Goal: Navigation & Orientation: Go to known website

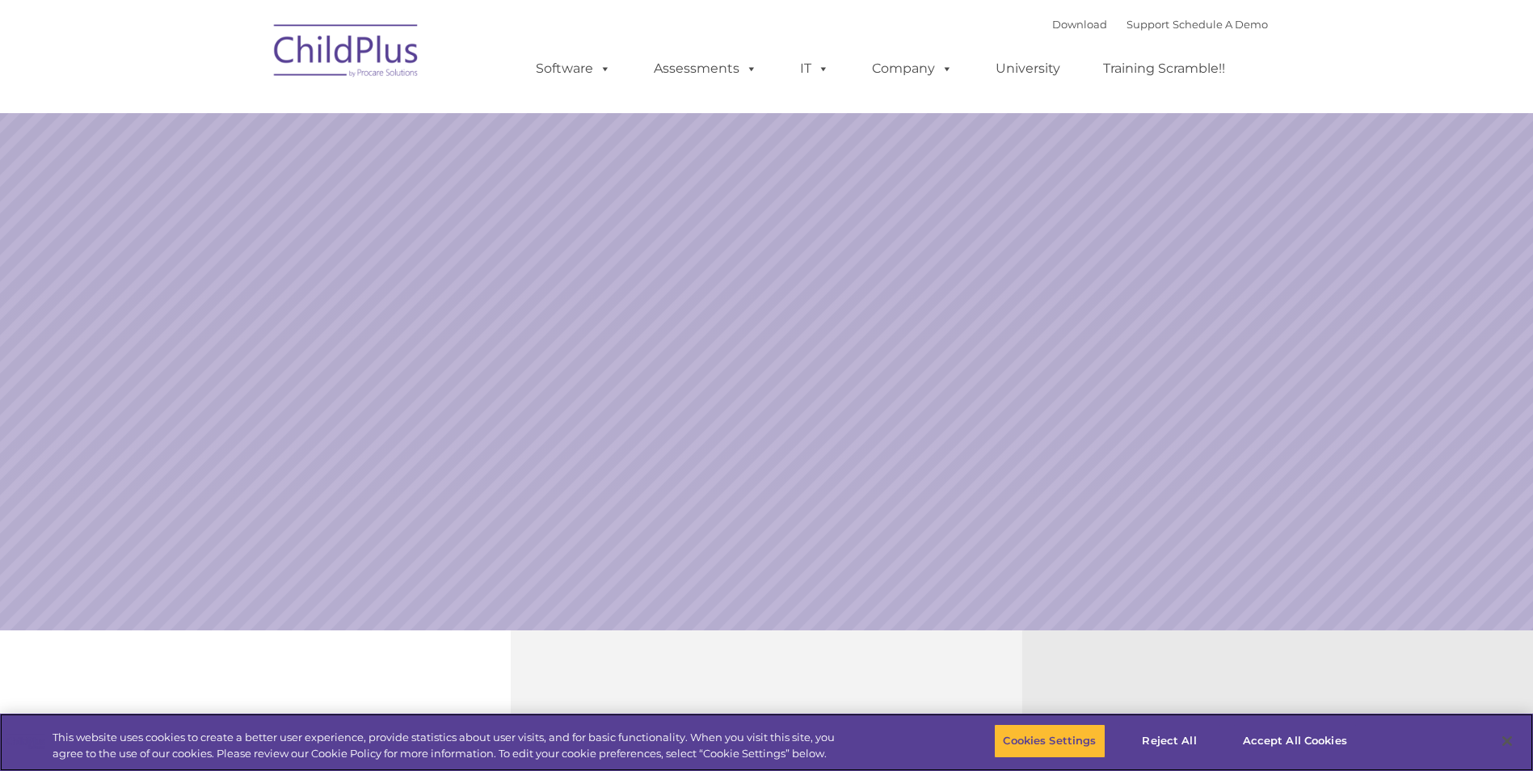
select select "MEDIUM"
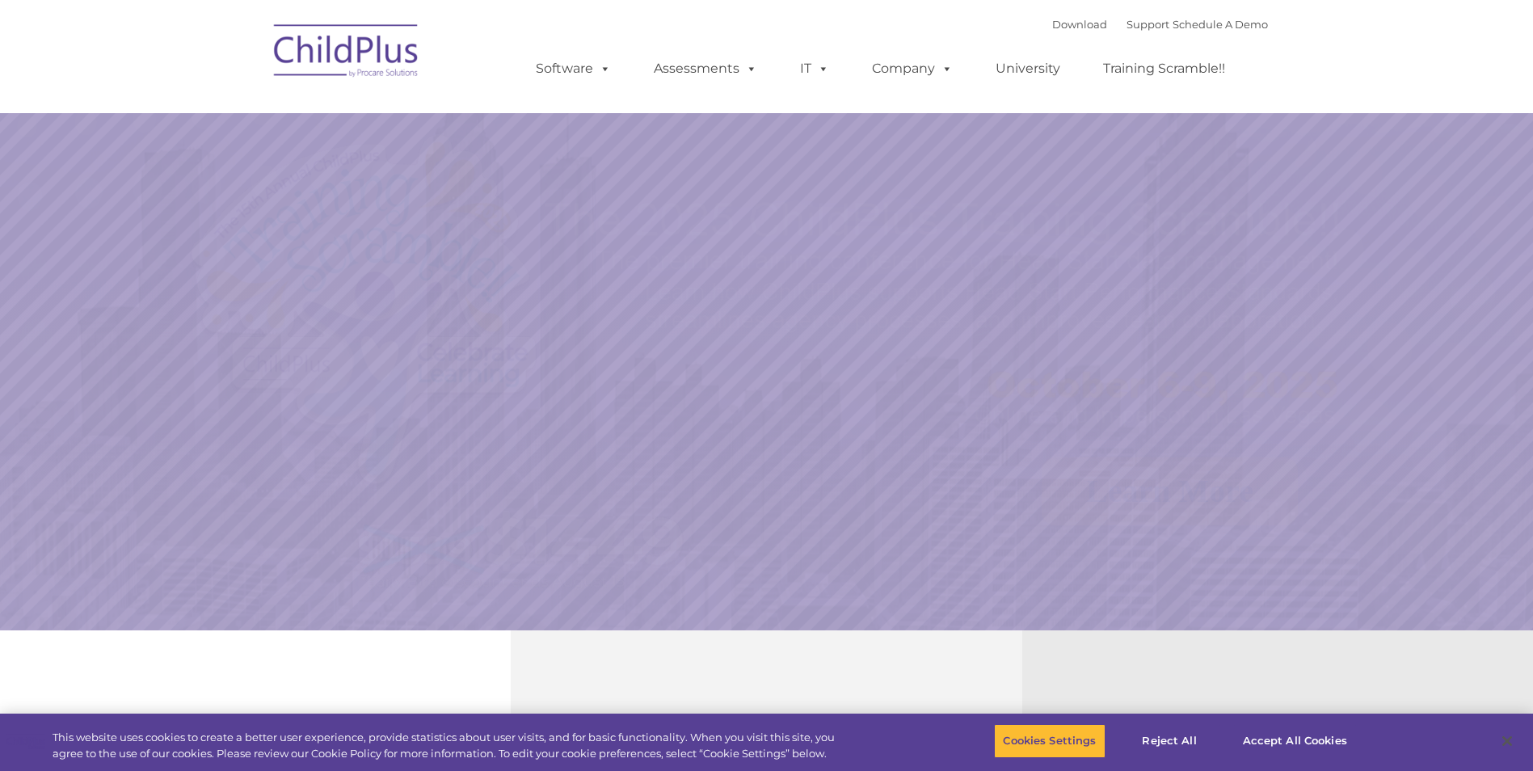
select select "MEDIUM"
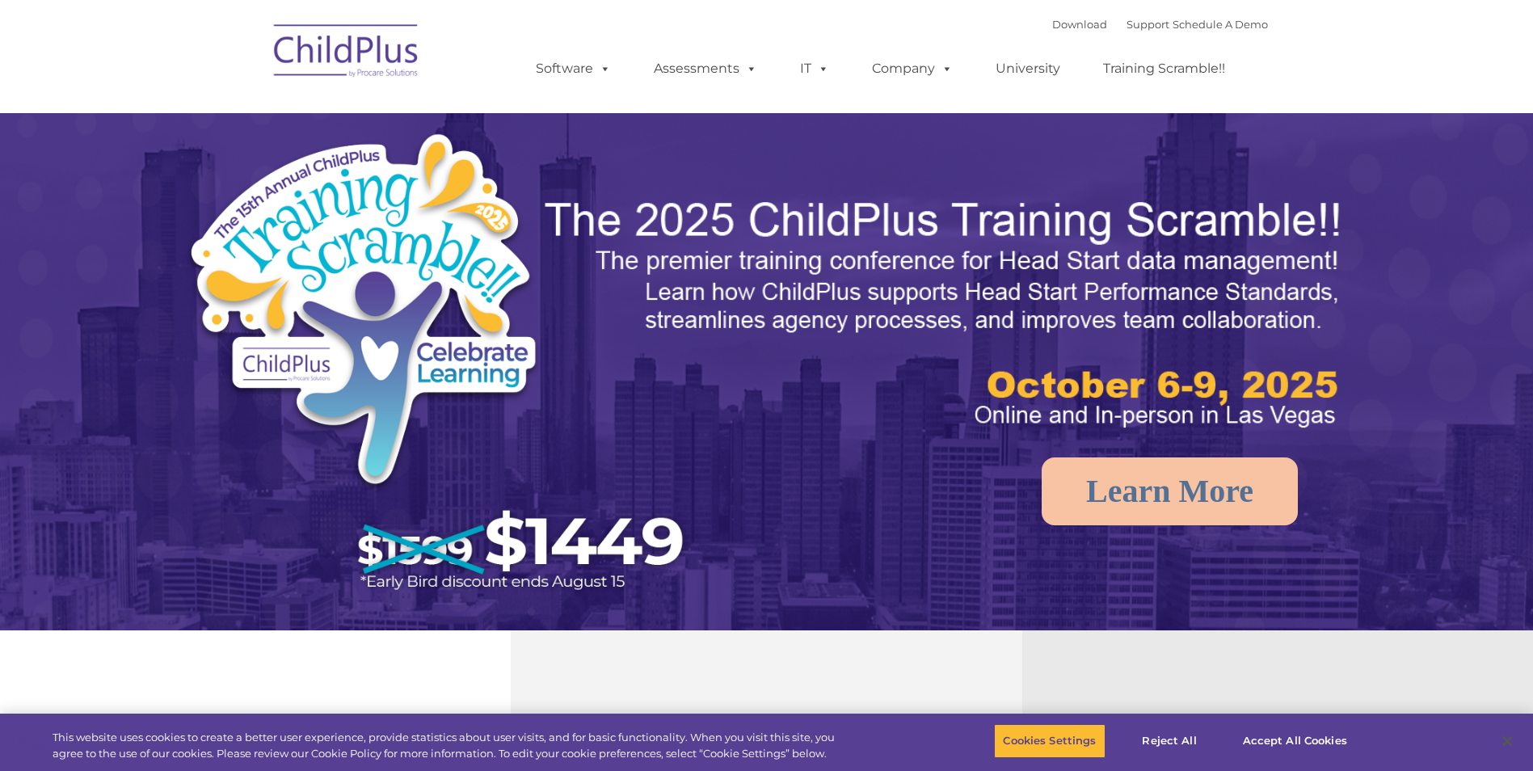
click at [376, 48] on img at bounding box center [347, 53] width 162 height 81
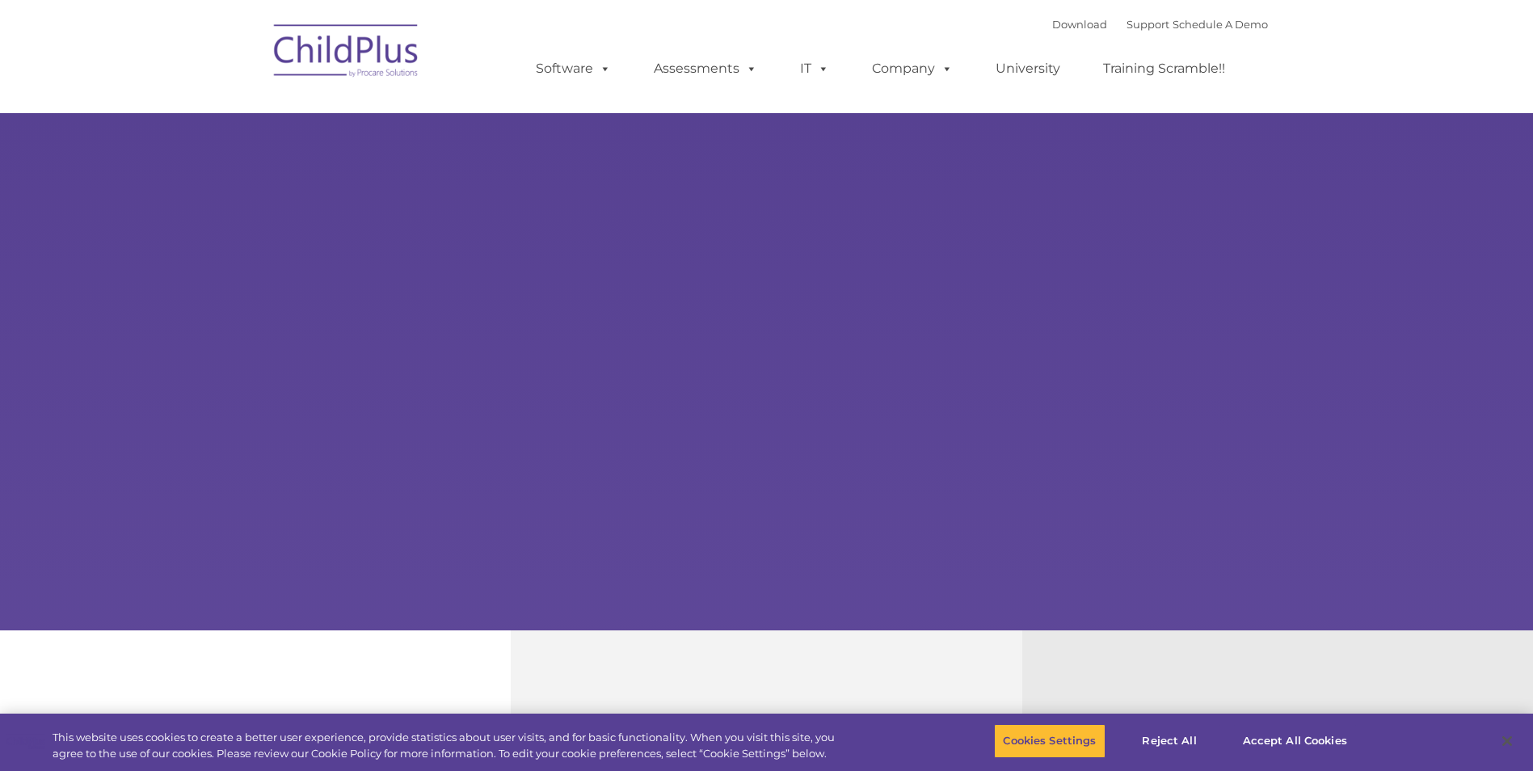
type input ""
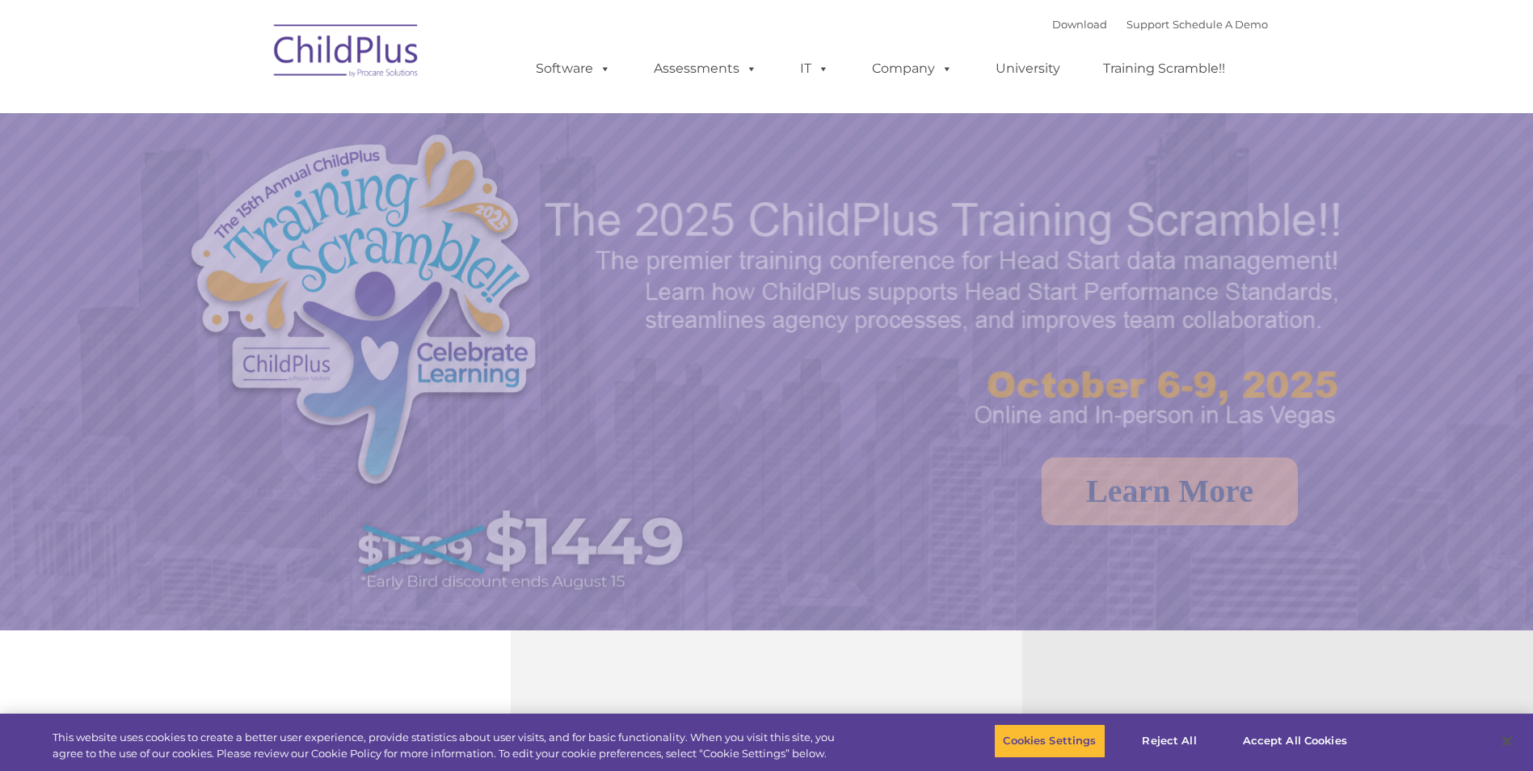
select select "MEDIUM"
